Goal: Transaction & Acquisition: Purchase product/service

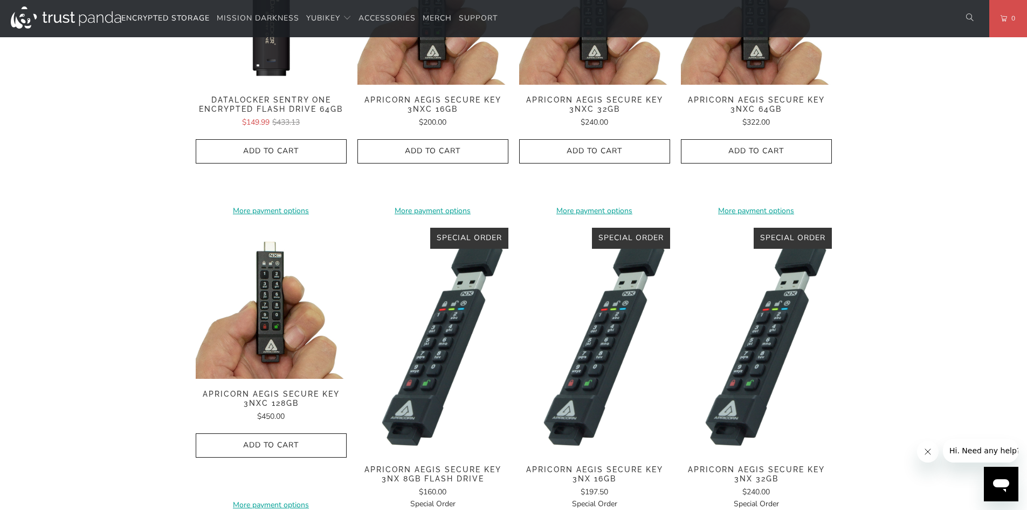
scroll to position [485, 0]
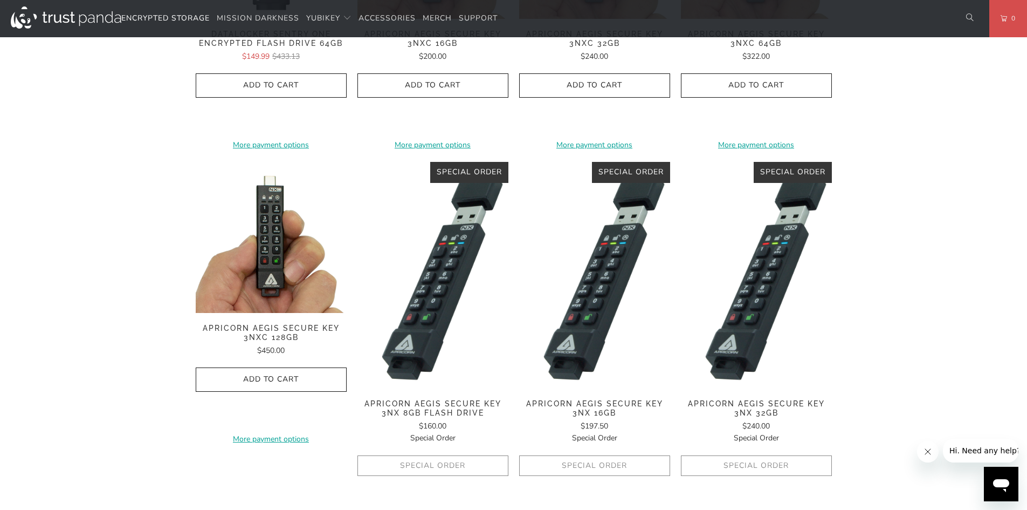
click at [293, 326] on span "Apricorn Aegis Secure Key 3NXC 128GB" at bounding box center [271, 333] width 151 height 18
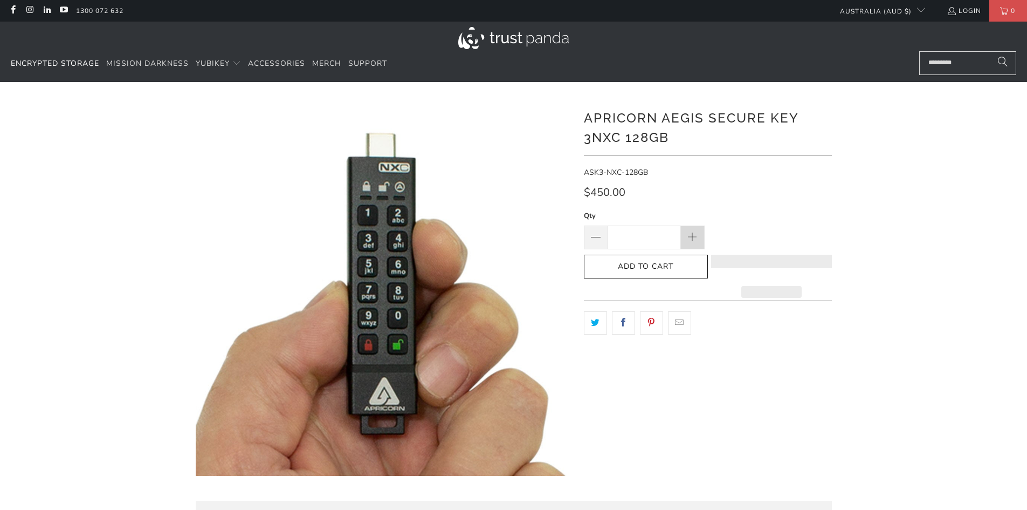
click at [696, 237] on span at bounding box center [692, 238] width 12 height 12
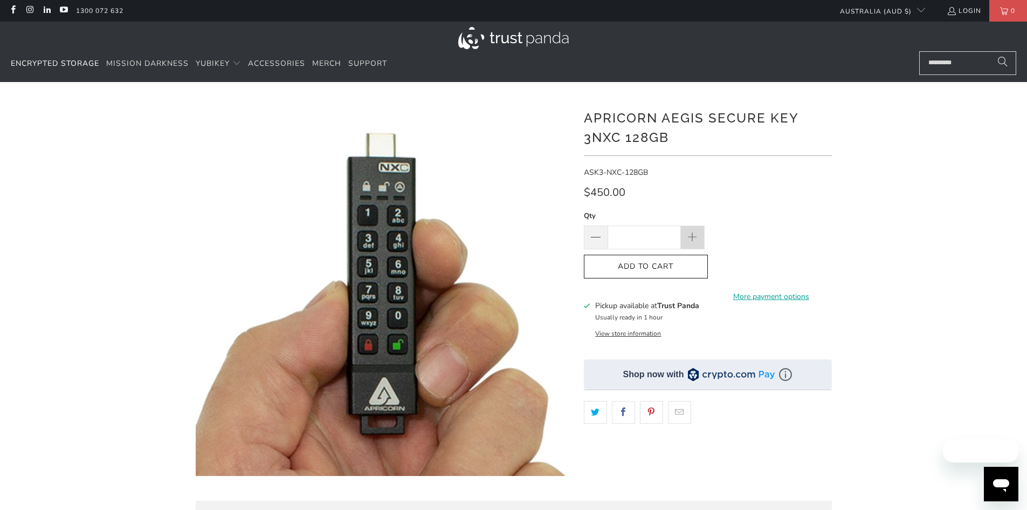
click at [696, 237] on span at bounding box center [692, 238] width 12 height 12
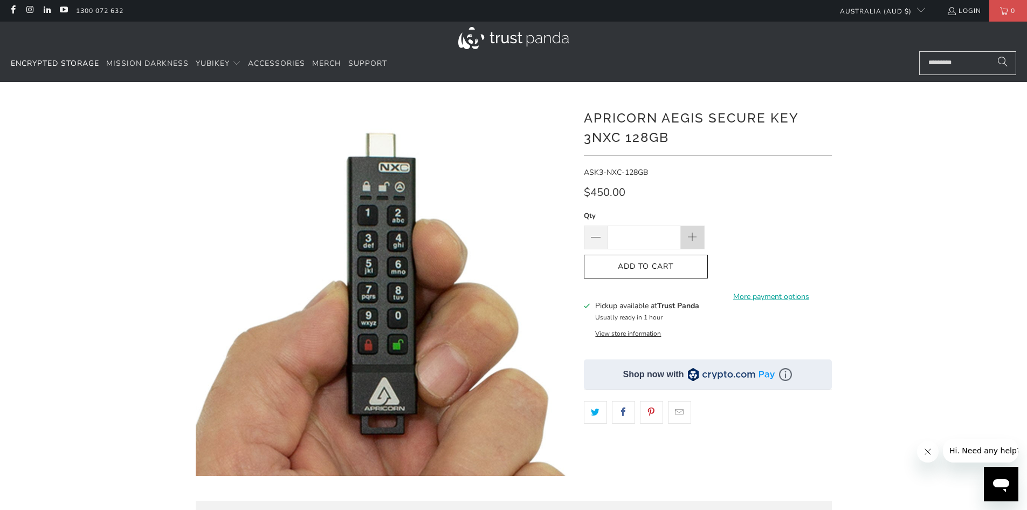
click at [696, 237] on span at bounding box center [692, 238] width 12 height 12
type input "**"
click at [676, 265] on span "Add to Cart" at bounding box center [645, 266] width 101 height 9
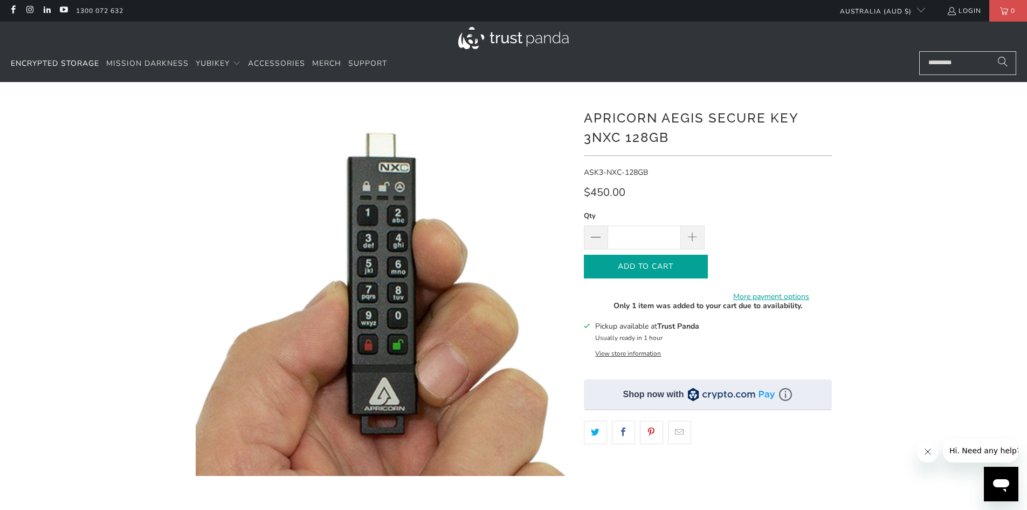
click at [642, 264] on icon "button" at bounding box center [645, 266] width 17 height 17
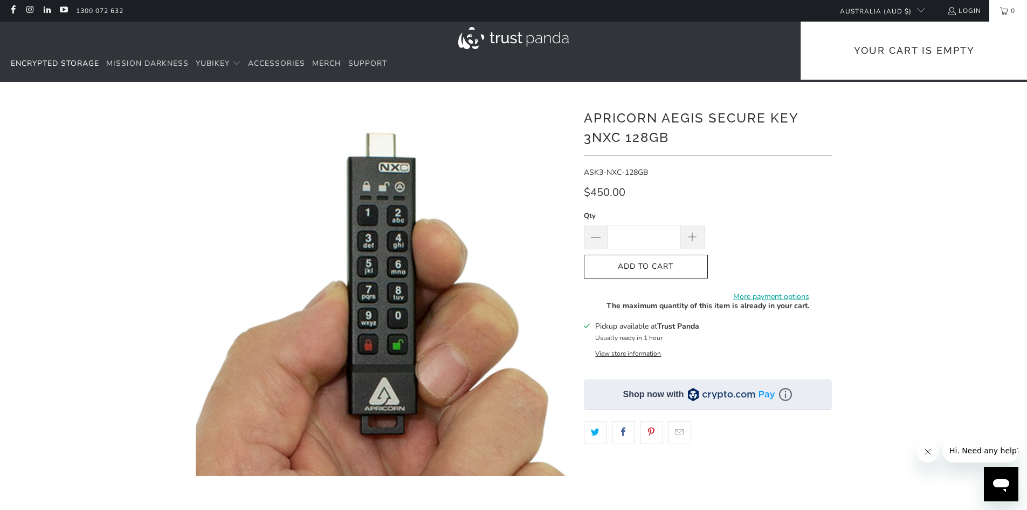
click at [1012, 13] on span "0" at bounding box center [1013, 11] width 10 height 22
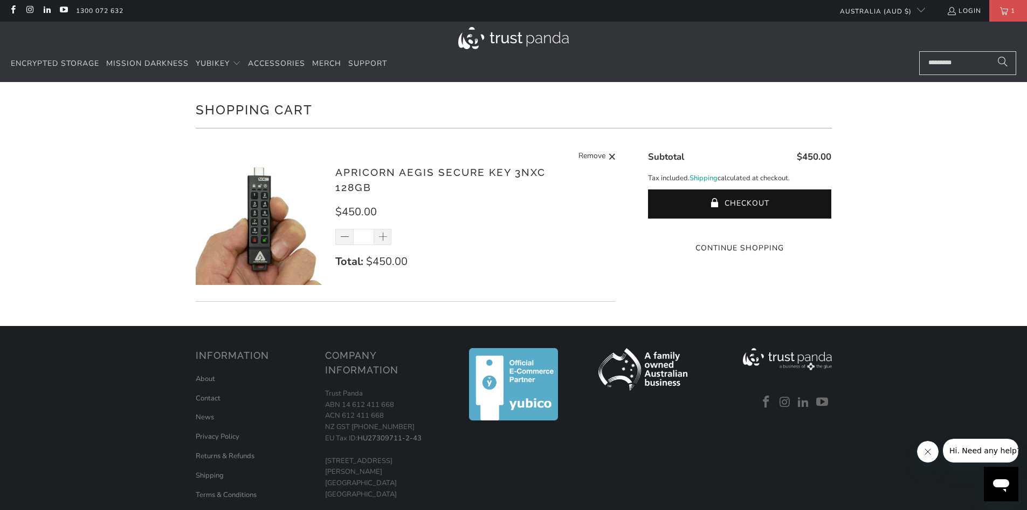
click at [381, 237] on span at bounding box center [383, 237] width 11 height 11
type input "*"
click at [381, 237] on div "*" at bounding box center [370, 237] width 70 height 16
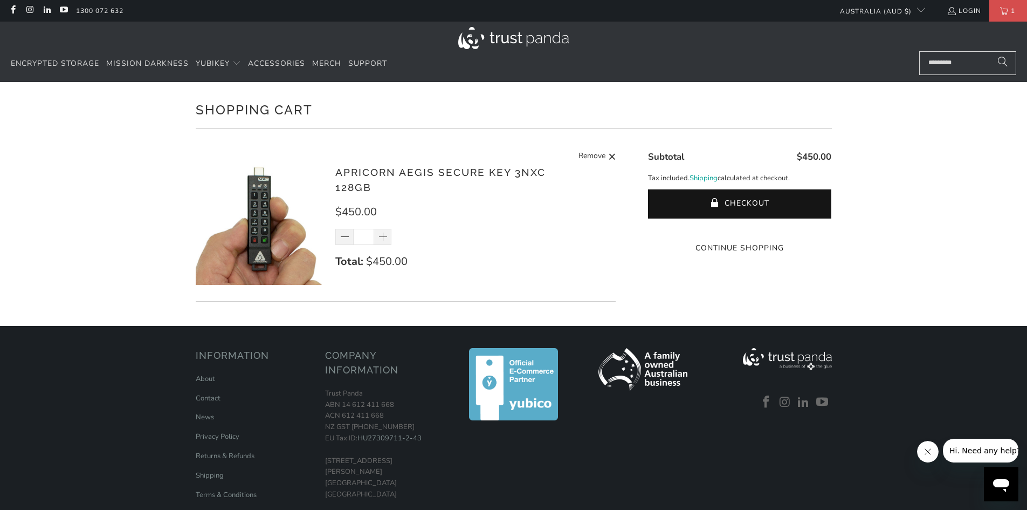
click at [383, 236] on div "*" at bounding box center [370, 237] width 70 height 16
click at [381, 237] on div "*" at bounding box center [370, 237] width 70 height 16
click at [384, 236] on div "*" at bounding box center [370, 237] width 70 height 16
click at [384, 239] on div "*" at bounding box center [370, 237] width 70 height 16
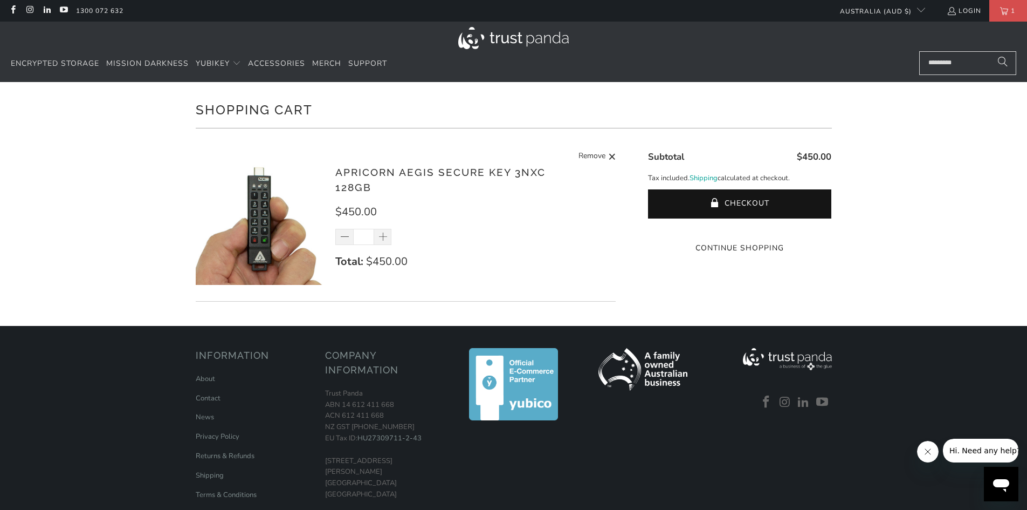
click at [384, 239] on div "*" at bounding box center [370, 237] width 70 height 16
click at [381, 244] on div "*" at bounding box center [370, 237] width 70 height 16
click at [386, 227] on div "Apricorn Aegis Secure Key 3NXC 128GB $450.00 * Total: $450.00 Remove" at bounding box center [470, 222] width 270 height 116
drag, startPoint x: 385, startPoint y: 237, endPoint x: 352, endPoint y: 192, distance: 56.0
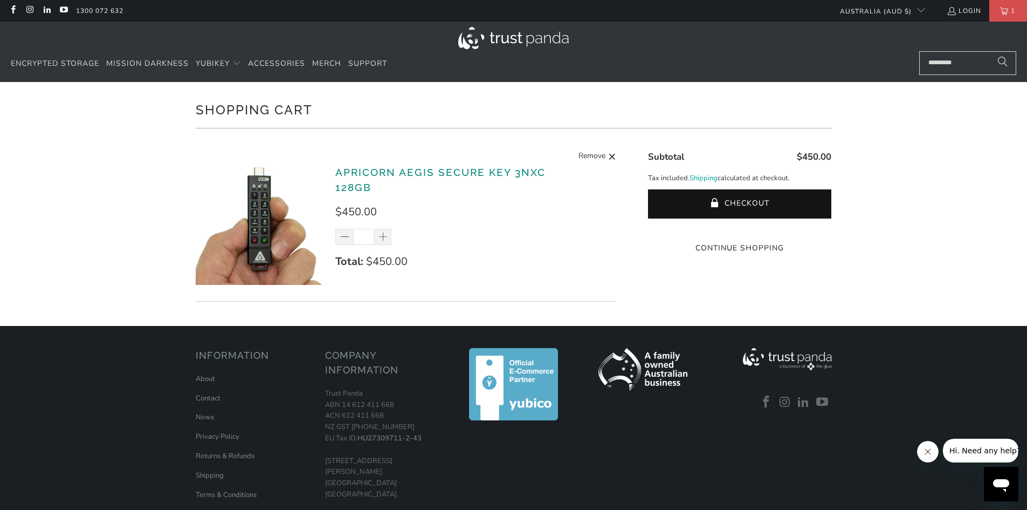
click at [384, 237] on div "*" at bounding box center [370, 237] width 70 height 16
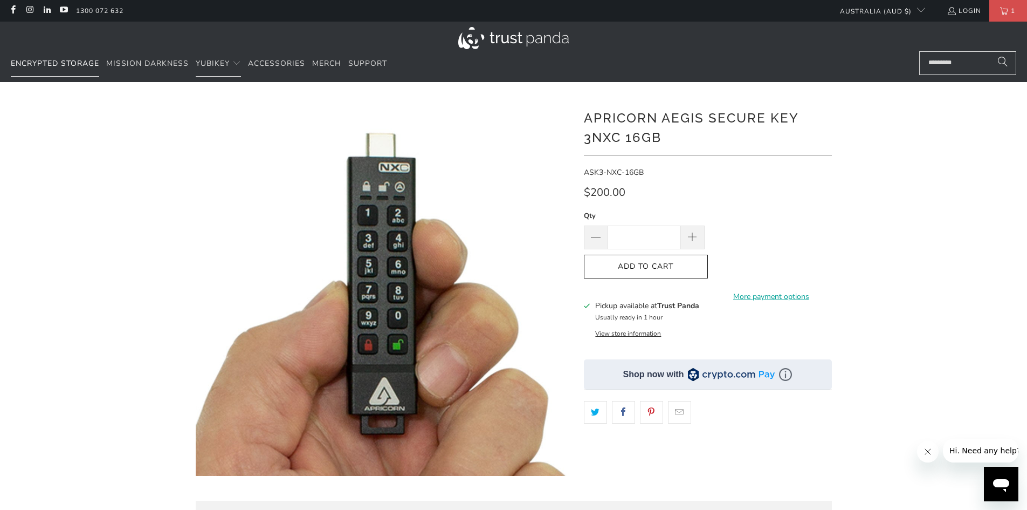
click at [45, 63] on span "Encrypted Storage" at bounding box center [55, 63] width 88 height 10
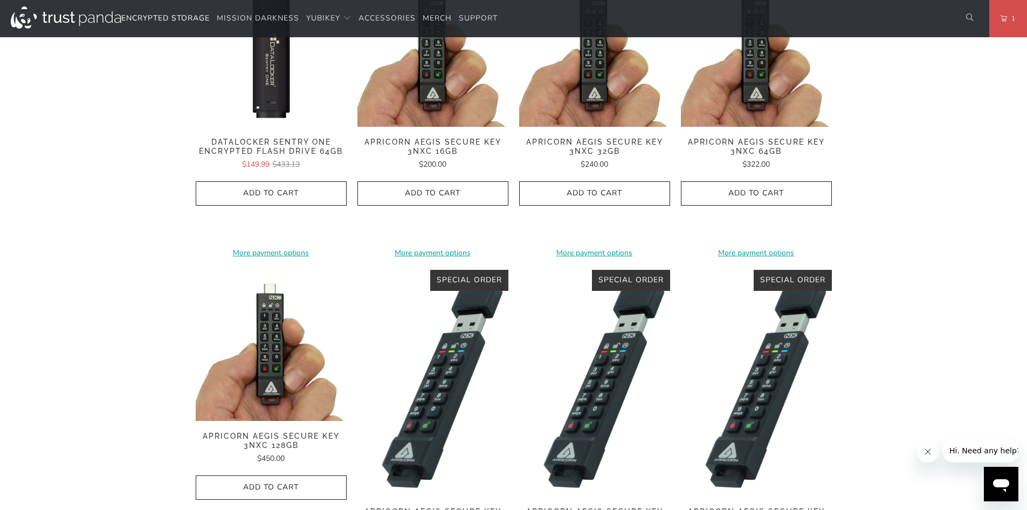
scroll to position [431, 0]
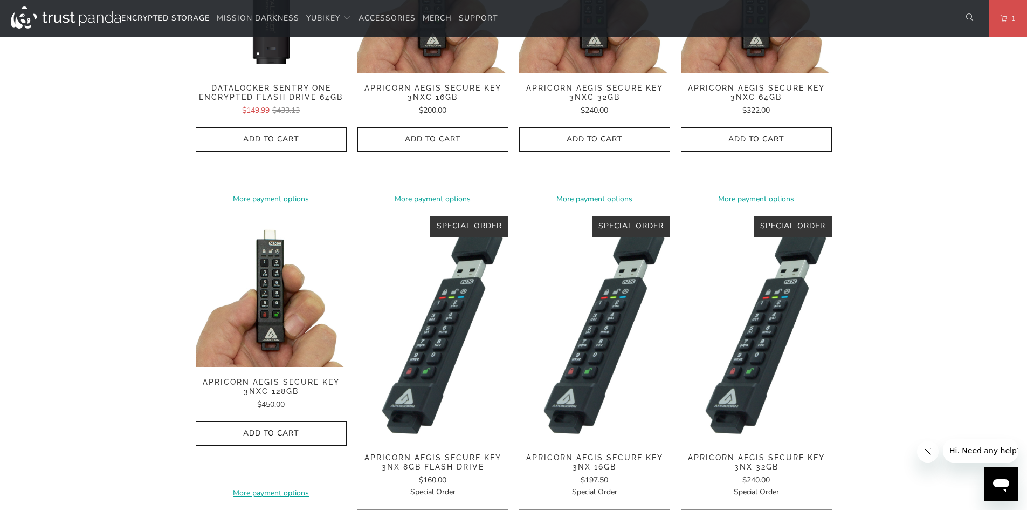
click at [266, 317] on img at bounding box center [271, 291] width 151 height 151
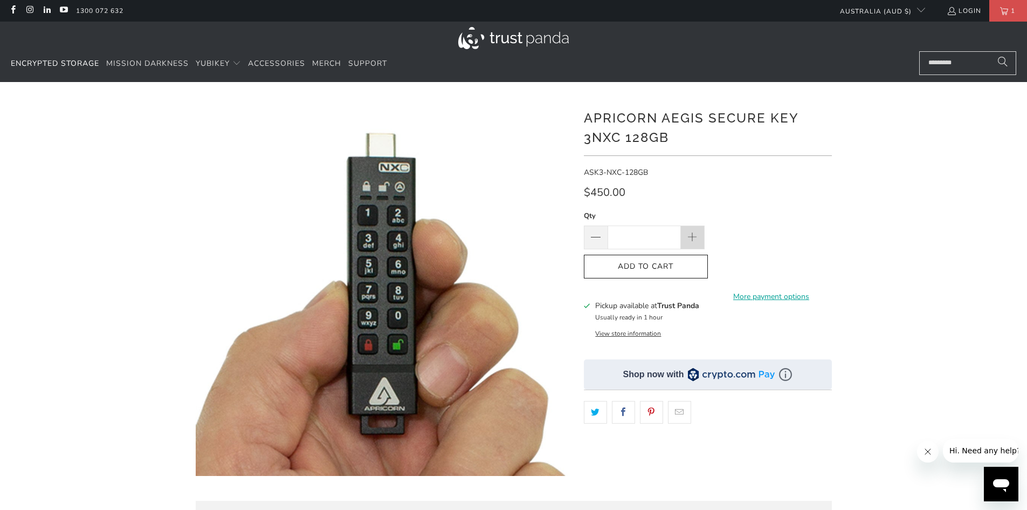
click at [693, 238] on span at bounding box center [692, 238] width 12 height 12
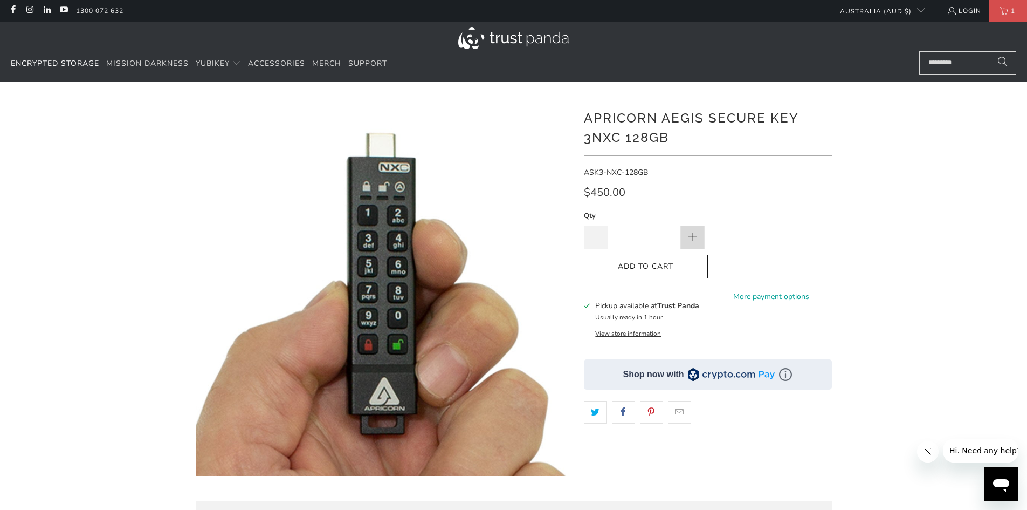
click at [693, 238] on span at bounding box center [692, 238] width 12 height 12
type input "**"
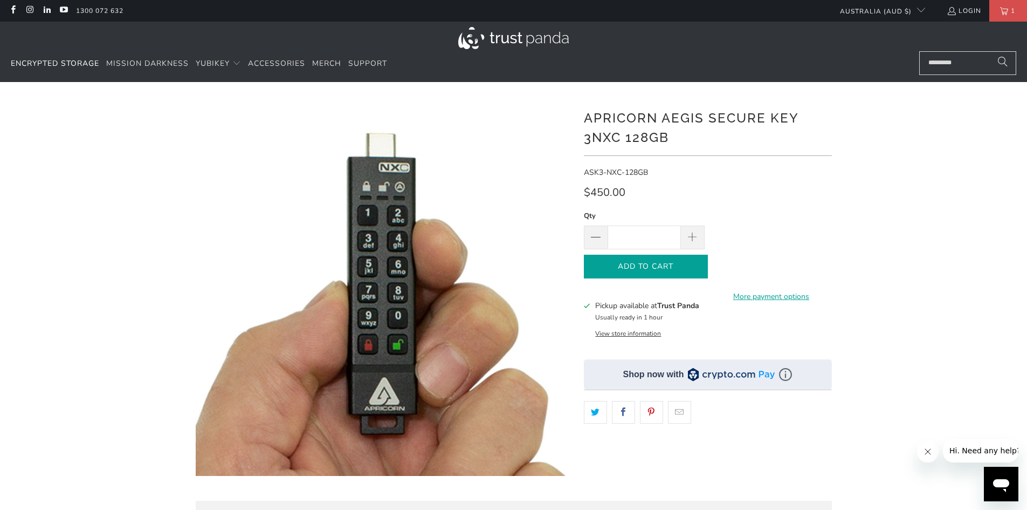
click at [647, 266] on icon "button" at bounding box center [645, 266] width 17 height 17
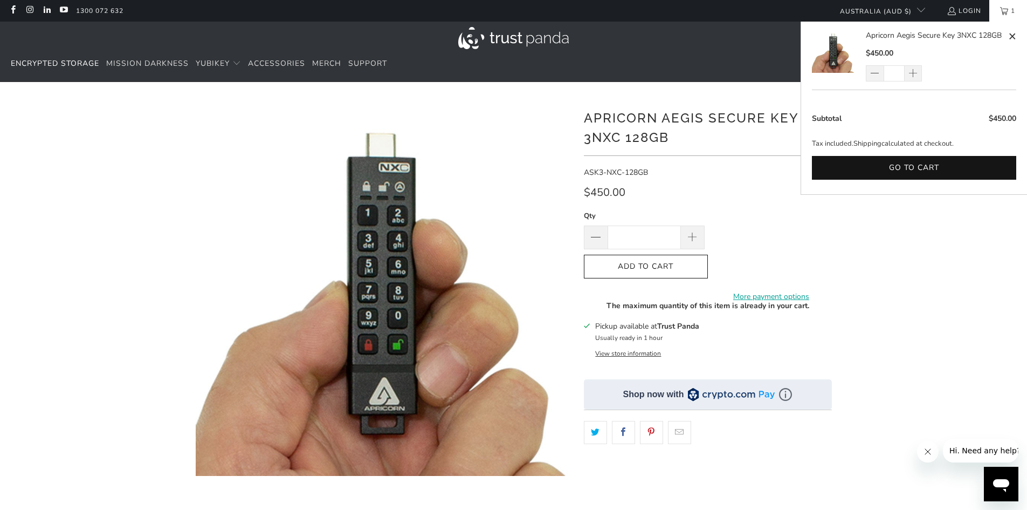
click at [1006, 12] on link "1" at bounding box center [1008, 11] width 38 height 22
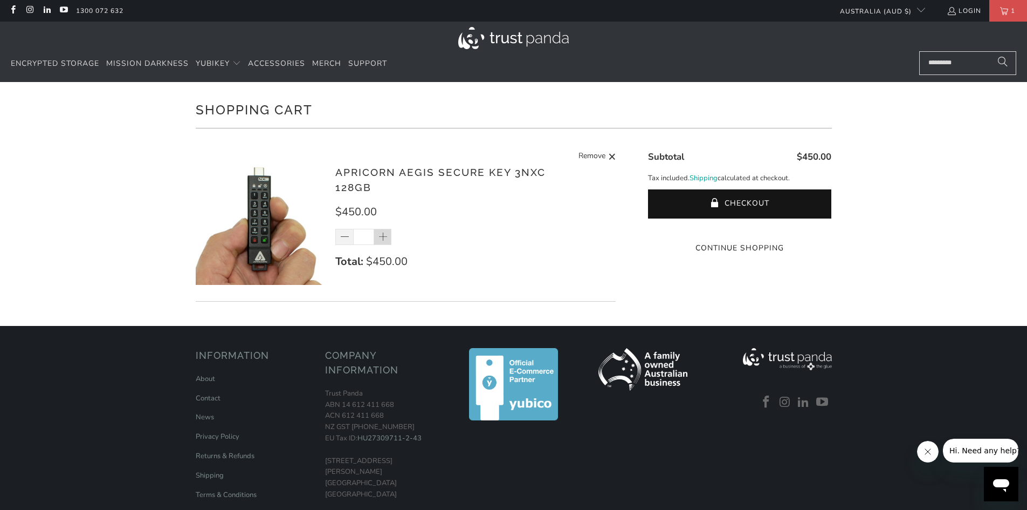
click at [384, 240] on span at bounding box center [383, 237] width 11 height 11
click at [383, 236] on div "*" at bounding box center [370, 237] width 70 height 16
click at [606, 154] on link "Remove" at bounding box center [598, 156] width 38 height 13
type input "*"
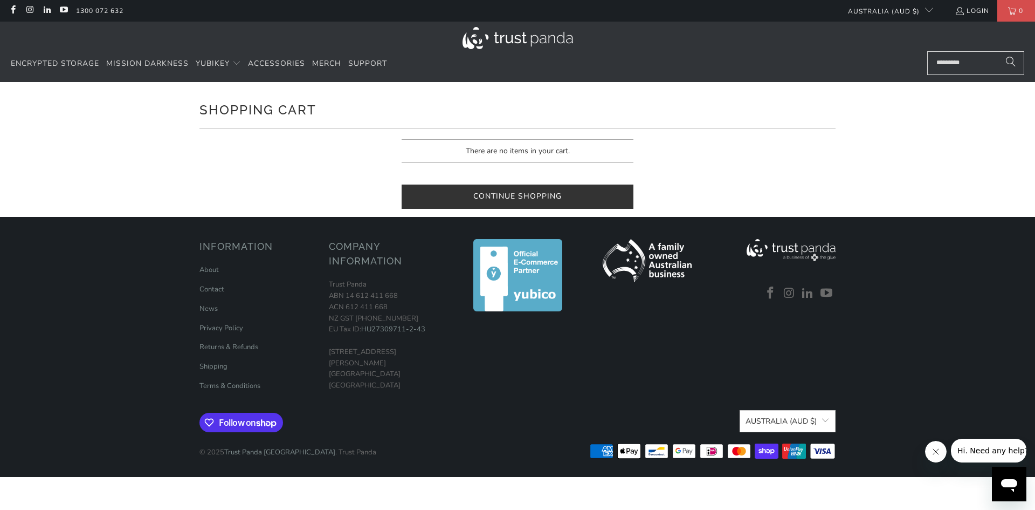
click at [471, 201] on link "Continue Shopping" at bounding box center [518, 196] width 232 height 24
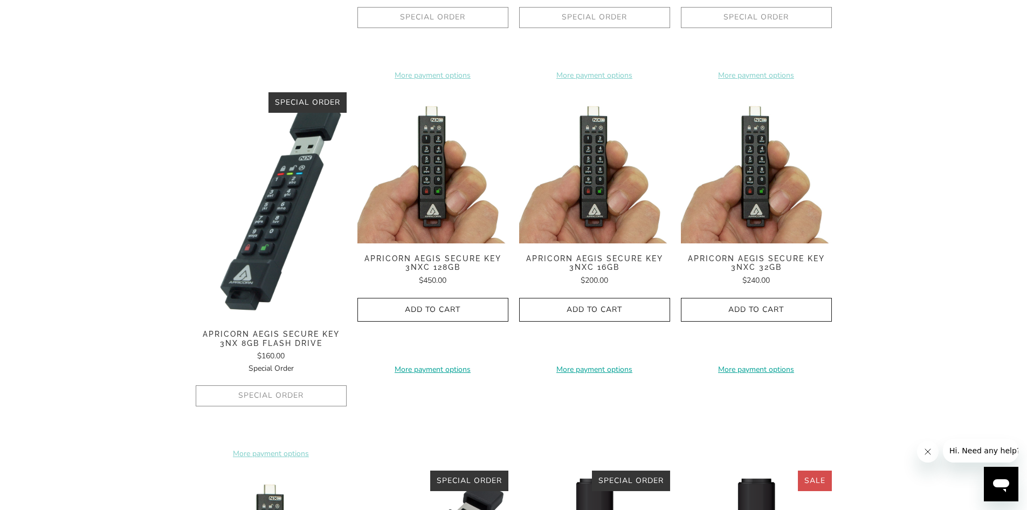
scroll to position [377, 0]
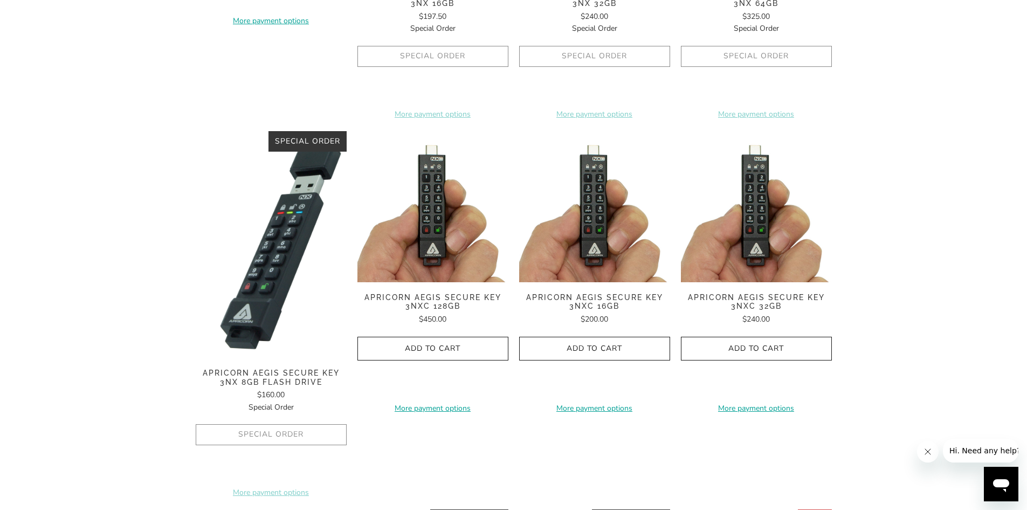
click at [437, 210] on img at bounding box center [433, 206] width 151 height 151
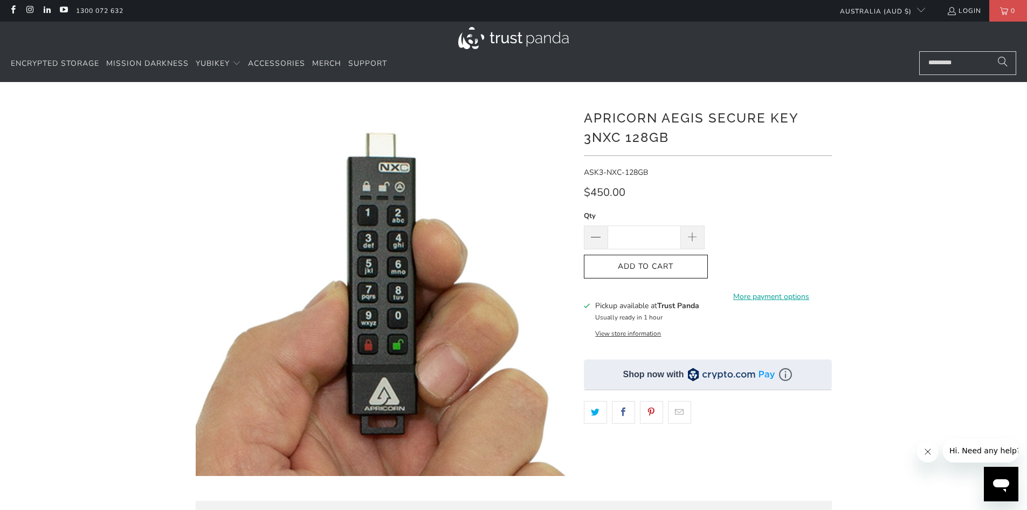
click at [649, 239] on input "*" at bounding box center [644, 237] width 73 height 24
click at [668, 239] on input "**" at bounding box center [644, 237] width 73 height 24
type input "**"
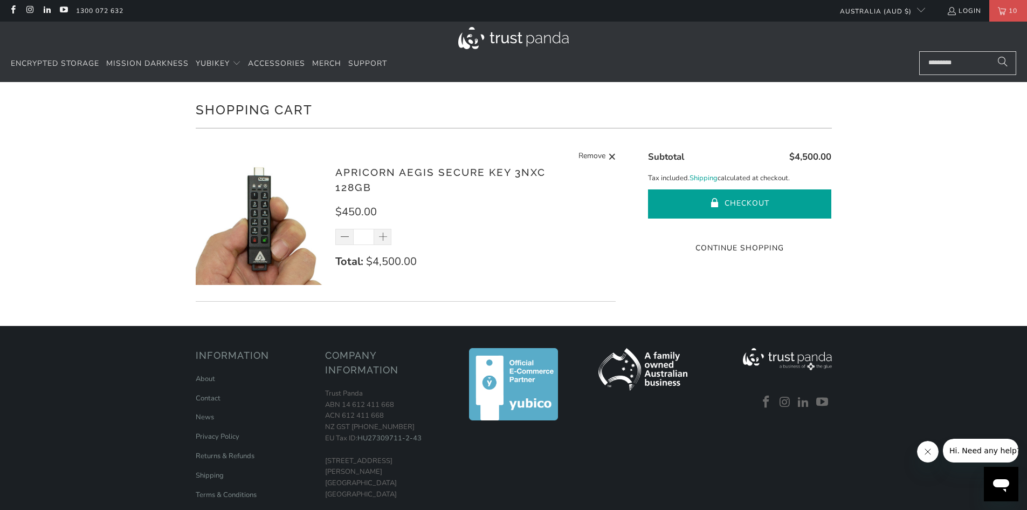
click at [738, 205] on button "Checkout" at bounding box center [739, 203] width 183 height 29
